Goal: Task Accomplishment & Management: Manage account settings

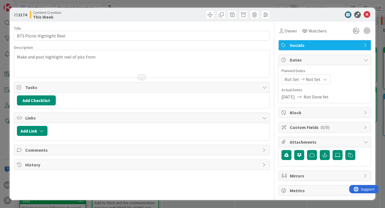
click at [116, 59] on p "Make and post highlight reel of pics from" at bounding box center [142, 57] width 250 height 6
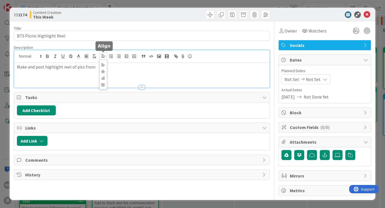
click at [99, 56] on span at bounding box center [103, 56] width 8 height 7
click at [96, 65] on p "Make and post highlight reel of pics from" at bounding box center [142, 67] width 250 height 6
click at [96, 68] on p "Make and post highlight reel of pics from" at bounding box center [142, 67] width 250 height 6
click at [93, 69] on p "Make and post highlight reel of pics from" at bounding box center [142, 67] width 250 height 6
click at [92, 69] on p "Make and post highlight reel of pics from" at bounding box center [142, 67] width 250 height 6
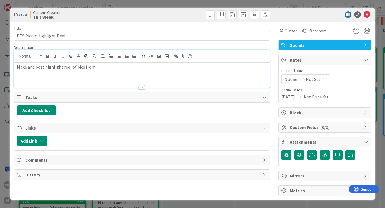
click at [91, 68] on p "Make and post highlight reel of pics from" at bounding box center [142, 67] width 250 height 6
click at [101, 74] on div "Make and post highlight reel of pics from" at bounding box center [142, 75] width 256 height 25
click at [106, 71] on div "Make and post highlight reel of pics from" at bounding box center [142, 75] width 256 height 25
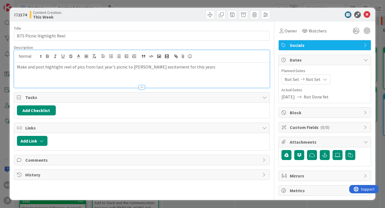
click at [379, 67] on div "ID 2174 Content Creation This Week Title 25 / 128 BTS Picnic Highlight Reel Des…" at bounding box center [192, 104] width 385 height 208
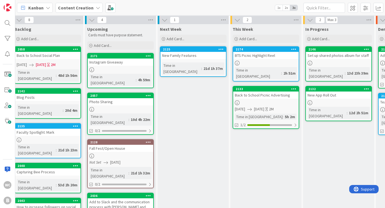
scroll to position [3, 5]
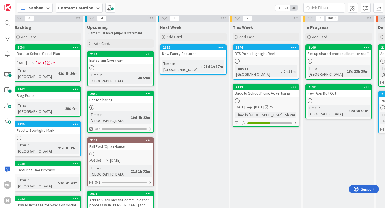
click at [257, 32] on div "This Week Add Card..." at bounding box center [265, 32] width 71 height 20
click at [255, 39] on span "Add Card..." at bounding box center [248, 36] width 18 height 5
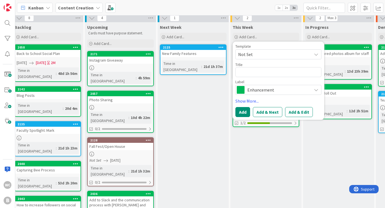
type textarea "x"
type textarea "F"
type textarea "x"
type textarea "Fa"
type textarea "x"
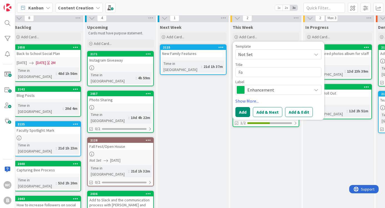
type textarea "Far"
type textarea "x"
type textarea "Farm"
type textarea "x"
type textarea "Farms"
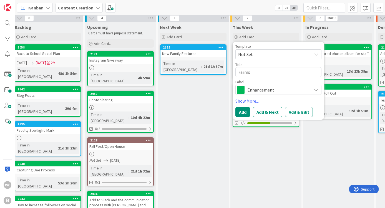
type textarea "x"
type textarea "Farmst"
type textarea "x"
type textarea "Farmsta"
type textarea "x"
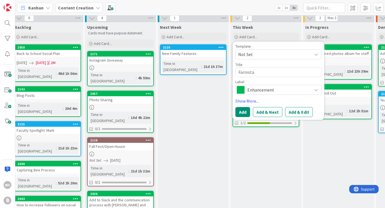
type textarea "Farmstan"
type textarea "x"
type textarea "Farmstand"
type textarea "x"
type textarea "Farmstand"
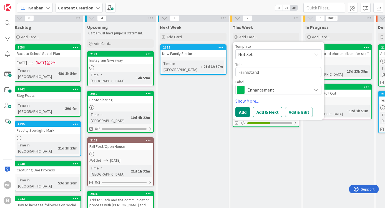
type textarea "x"
type textarea "Farmstand P"
type textarea "x"
type textarea "Farmstand Pr"
type textarea "x"
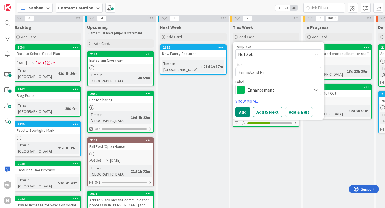
type textarea "Farmstand Pro"
type textarea "x"
type textarea "Farmstand Prom"
type textarea "x"
type textarea "Farmstand Promo"
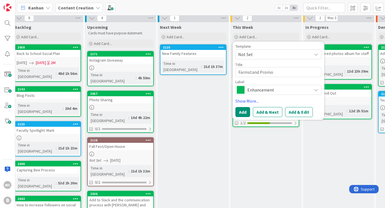
type textarea "x"
type textarea "Farmstand Promo"
type textarea "x"
type textarea "Farmstand Promo R"
type textarea "x"
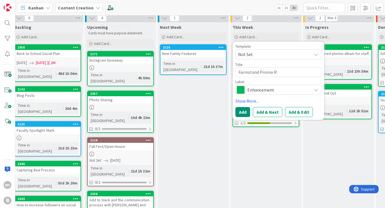
type textarea "Farmstand Promo Re"
type textarea "x"
type textarea "Farmstand Promo Ree"
type textarea "x"
type textarea "Farmstand Promo Reel"
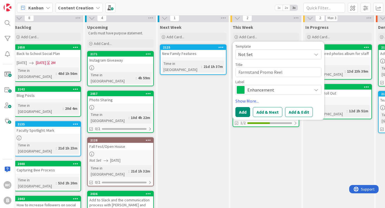
click at [263, 90] on span "Enhancement" at bounding box center [278, 90] width 62 height 8
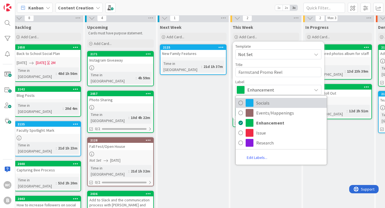
click at [267, 100] on span "Socials" at bounding box center [290, 103] width 68 height 8
type textarea "x"
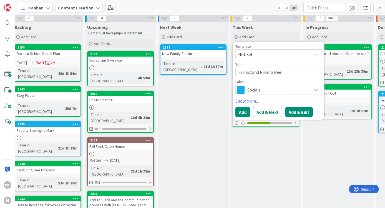
click at [298, 113] on button "Add & Edit" at bounding box center [299, 112] width 28 height 10
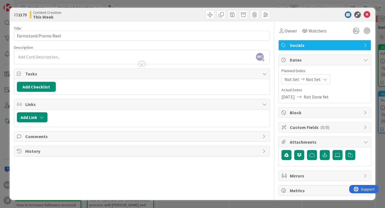
click at [318, 80] on span "Not Set" at bounding box center [313, 79] width 15 height 7
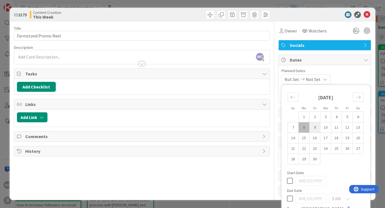
click at [316, 128] on td "9" at bounding box center [315, 127] width 11 height 11
type input "[DATE]"
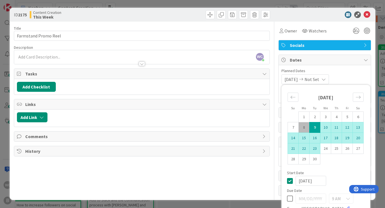
scroll to position [22, 0]
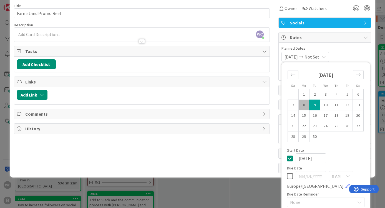
click at [290, 178] on icon at bounding box center [290, 176] width 6 height 7
click at [315, 104] on td "9" at bounding box center [315, 105] width 11 height 11
type input "[DATE]"
click at [305, 104] on td "8" at bounding box center [304, 105] width 11 height 11
type input "[DATE]"
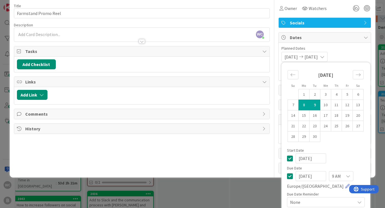
click at [305, 105] on td "8" at bounding box center [304, 105] width 11 height 11
type input "[DATE]"
click at [315, 100] on td "9" at bounding box center [315, 105] width 11 height 11
type input "[DATE]"
click at [315, 103] on td "9" at bounding box center [315, 105] width 11 height 11
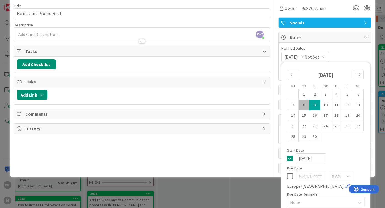
type input "[DATE]"
click at [346, 50] on span "Planned Dates" at bounding box center [325, 49] width 87 height 6
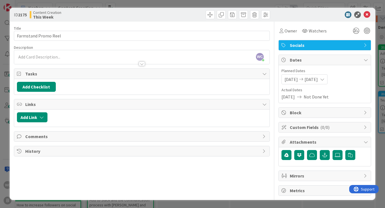
click at [64, 59] on div at bounding box center [142, 61] width 256 height 6
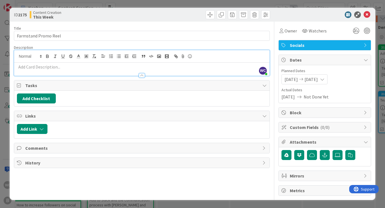
click at [44, 66] on p at bounding box center [142, 67] width 250 height 6
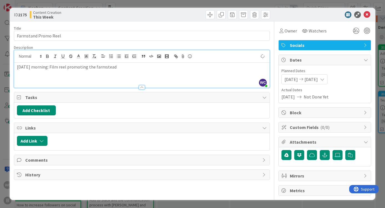
click at [95, 68] on p "[DATE] morning: Film reel promoting the farmstead" at bounding box center [142, 67] width 250 height 6
click at [109, 69] on p "[DATE] morning: Film reel promoting the farmstead" at bounding box center [142, 67] width 250 height 6
click at [131, 67] on p "[DATE] morning: Film reel promoting the AE farmstand" at bounding box center [142, 67] width 250 height 6
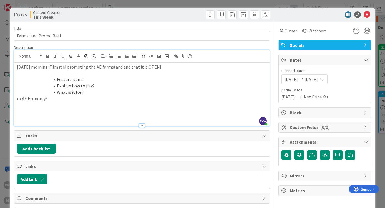
click at [57, 81] on span at bounding box center [57, 79] width 0 height 6
drag, startPoint x: 91, startPoint y: 97, endPoint x: 64, endPoint y: 89, distance: 28.5
click at [64, 89] on div "[DATE] morning: Film reel promoting the AE farmstand and that it is OPEN! Featu…" at bounding box center [142, 94] width 256 height 63
click at [56, 73] on p at bounding box center [142, 73] width 250 height 6
click at [56, 79] on li "Feature items" at bounding box center [145, 79] width 243 height 6
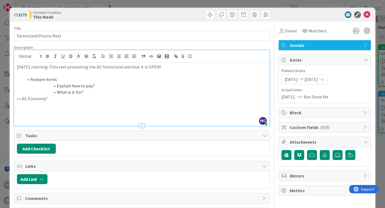
click at [56, 86] on li "Explain how to pay?" at bounding box center [145, 86] width 243 height 6
click at [57, 94] on li "What is it for?" at bounding box center [145, 92] width 243 height 6
click at [22, 99] on p "• • AE Economy?" at bounding box center [142, 99] width 250 height 6
click at [24, 74] on p at bounding box center [142, 73] width 250 height 6
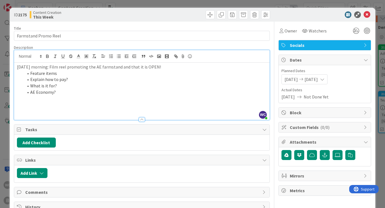
click at [31, 104] on p at bounding box center [142, 105] width 250 height 6
click at [88, 67] on p "[DATE] morning: Film reel promoting the AE farmstand and that it is OPEN!" at bounding box center [142, 67] width 250 height 6
drag, startPoint x: 89, startPoint y: 67, endPoint x: 119, endPoint y: 68, distance: 29.7
click at [119, 68] on p "[DATE] morning: Film reel promoting with AE students the AE farmstand and that …" at bounding box center [142, 67] width 250 height 6
copy p "with AE students"
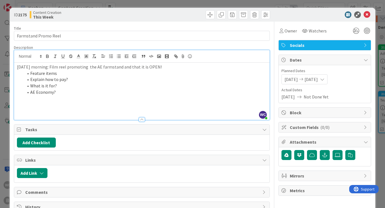
click at [69, 68] on p "[DATE] morning: Film reel promoting the AE farmstand and that it is OPEN!" at bounding box center [142, 67] width 250 height 6
click at [68, 68] on p "[DATE] morning: Film reel promoting the AE farmstand and that it is OPEN!" at bounding box center [142, 67] width 250 height 6
click at [120, 67] on p "[DATE] morning: Film reel with AE students promoting the AE farmstand and that …" at bounding box center [142, 67] width 250 height 6
click at [137, 67] on p "[DATE] morning: Film reel with AE students promoting the AE farmstand and that …" at bounding box center [142, 67] width 250 height 6
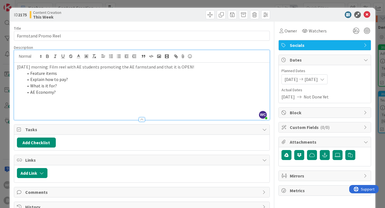
click at [130, 68] on p "[DATE] morning: Film reel with AE students promoting the AE farmstand and that …" at bounding box center [142, 67] width 250 height 6
click at [137, 67] on p "[DATE] morning: Film reel with AE students promoting the farmstand and that it …" at bounding box center [142, 67] width 250 height 6
click at [147, 76] on li "Feature items" at bounding box center [145, 73] width 243 height 6
click at [380, 52] on div "ID 2175 Content Creation This Week Title 20 / 128 Farmstand Promo Reel Descript…" at bounding box center [192, 104] width 385 height 208
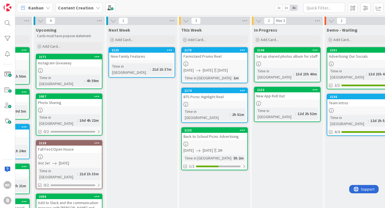
scroll to position [0, 56]
click at [213, 71] on span "[DATE]" at bounding box center [208, 70] width 10 height 6
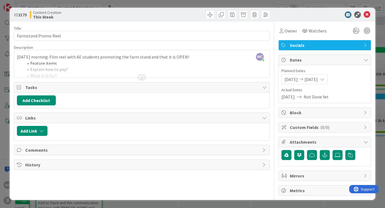
click at [295, 97] on span "[DATE]" at bounding box center [288, 97] width 13 height 7
click at [381, 40] on div "ID 2175 Content Creation This Week Title 20 / 128 Farmstand Promo Reel Descript…" at bounding box center [192, 104] width 385 height 208
